Goal: Task Accomplishment & Management: Manage account settings

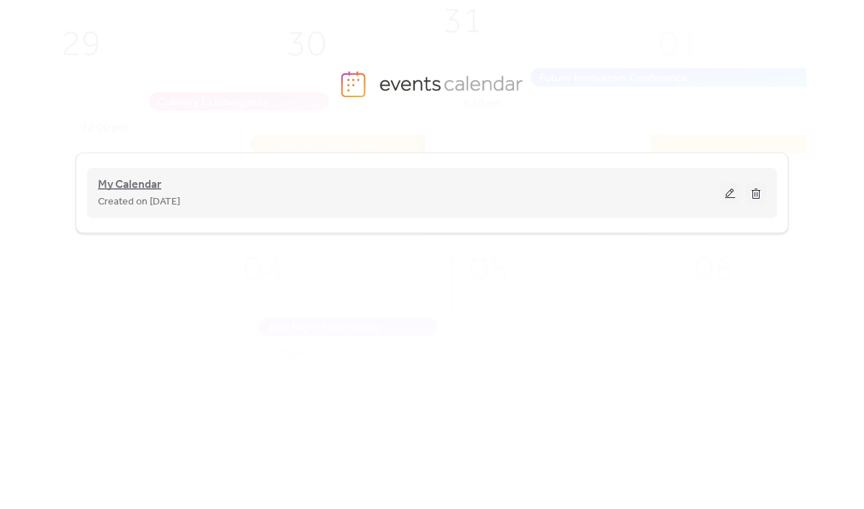
click at [140, 186] on span "My Calendar" at bounding box center [129, 184] width 63 height 17
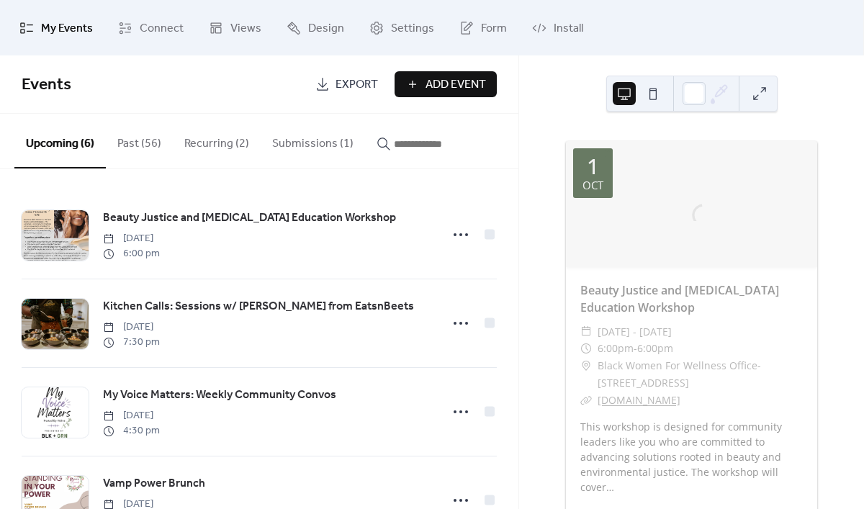
click at [309, 140] on button "Submissions (1)" at bounding box center [313, 140] width 104 height 53
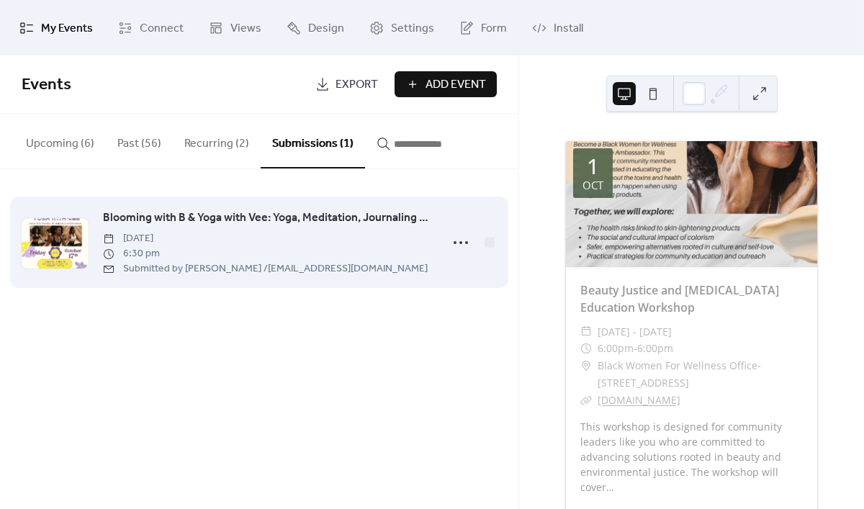
click at [270, 215] on span "Blooming with B & Yoga with Vee: Yoga, Meditation, Journaling & Sisterhood" at bounding box center [267, 218] width 329 height 17
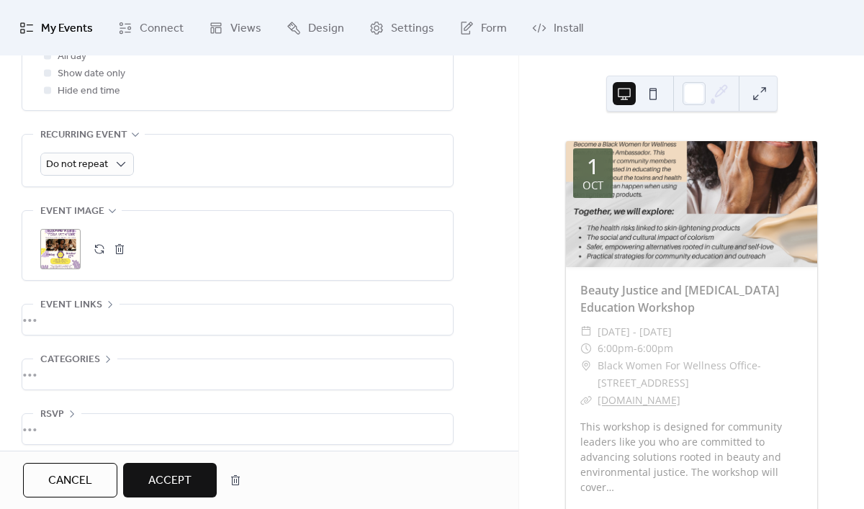
scroll to position [698, 0]
click at [99, 305] on div "•••" at bounding box center [237, 320] width 431 height 30
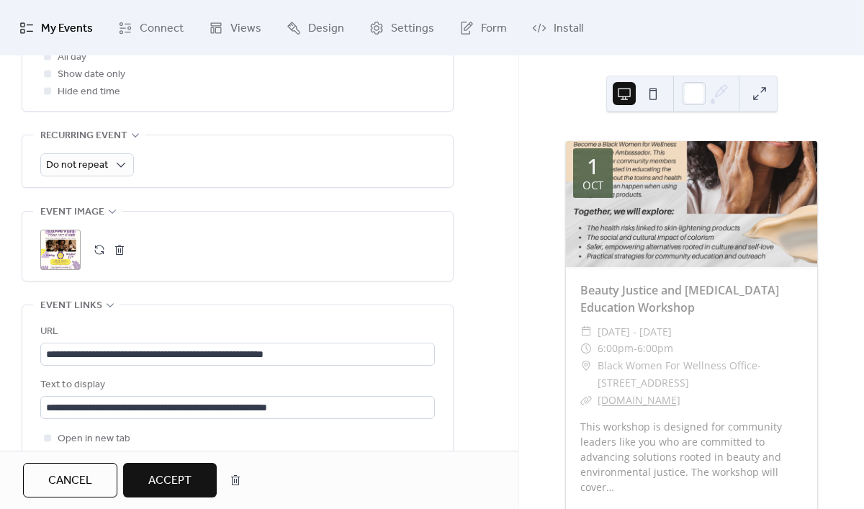
click at [160, 484] on span "Accept" at bounding box center [169, 480] width 43 height 17
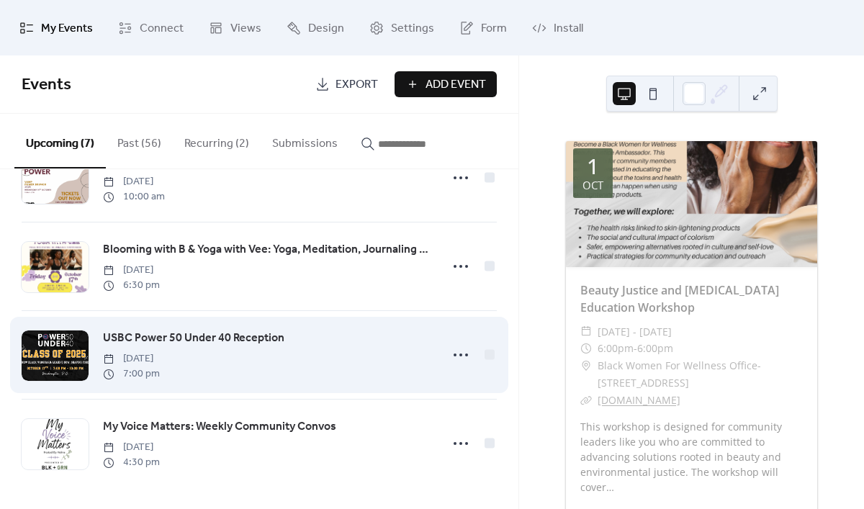
scroll to position [323, 0]
